Goal: Information Seeking & Learning: Learn about a topic

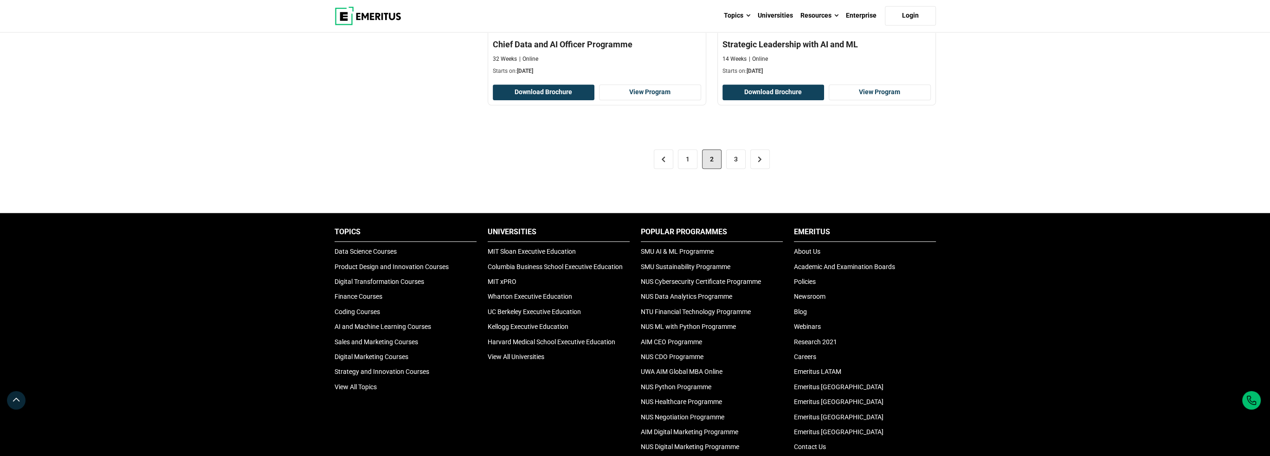
scroll to position [1948, 0]
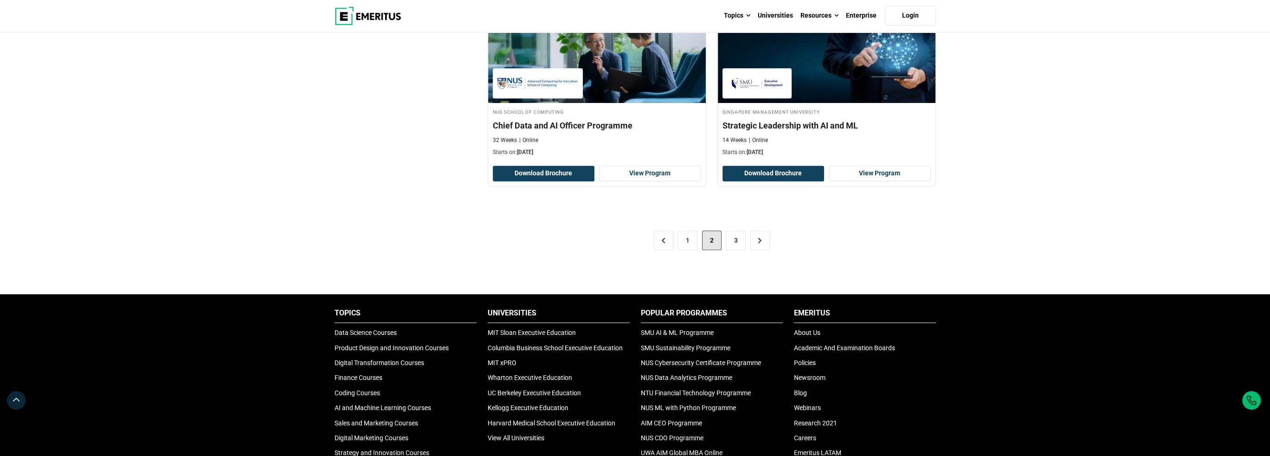
click at [718, 237] on span "2" at bounding box center [711, 240] width 19 height 19
click at [728, 236] on link "3" at bounding box center [735, 240] width 19 height 19
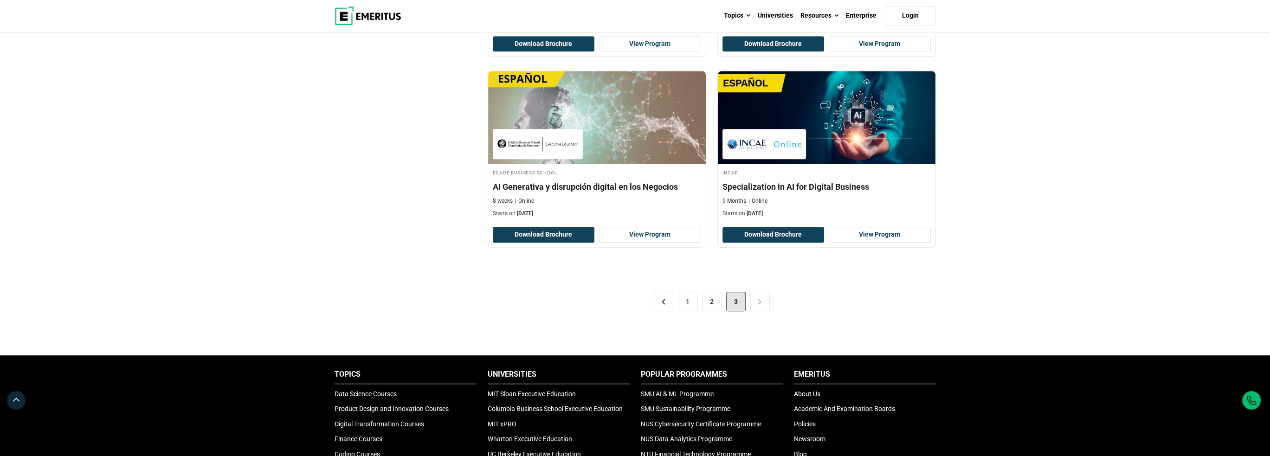
scroll to position [974, 0]
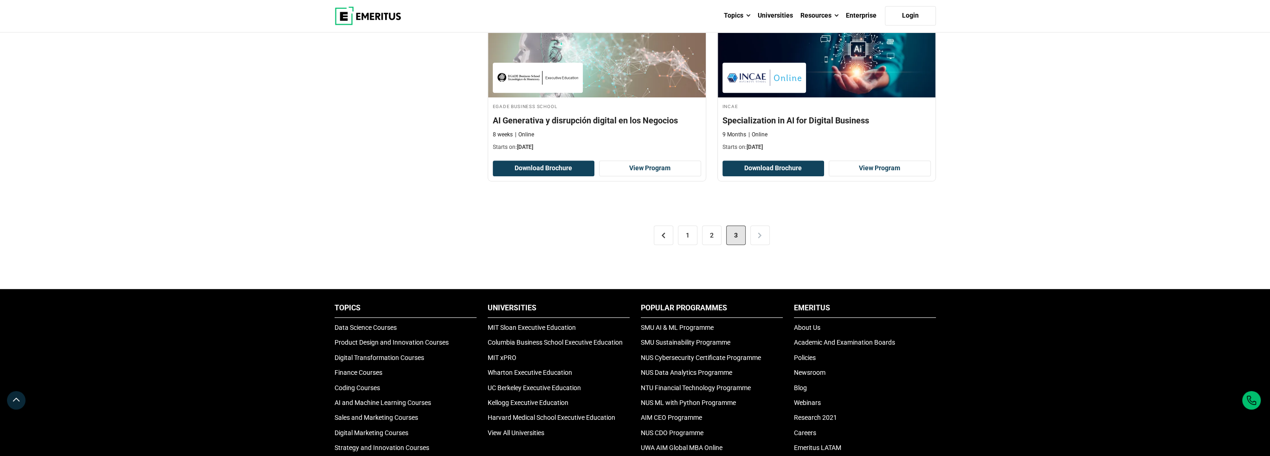
click at [677, 226] on div "< 1 2 3 >" at bounding box center [712, 235] width 448 height 52
click at [677, 227] on div "< 1 2 3 >" at bounding box center [712, 235] width 448 height 52
click at [679, 231] on link "1" at bounding box center [687, 235] width 19 height 19
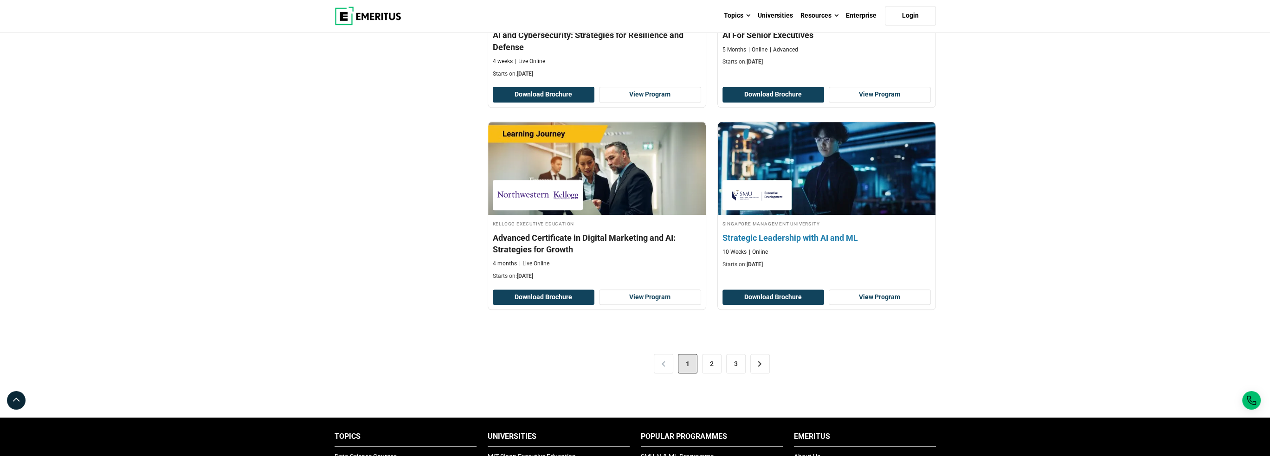
scroll to position [2274, 0]
